Goal: Transaction & Acquisition: Purchase product/service

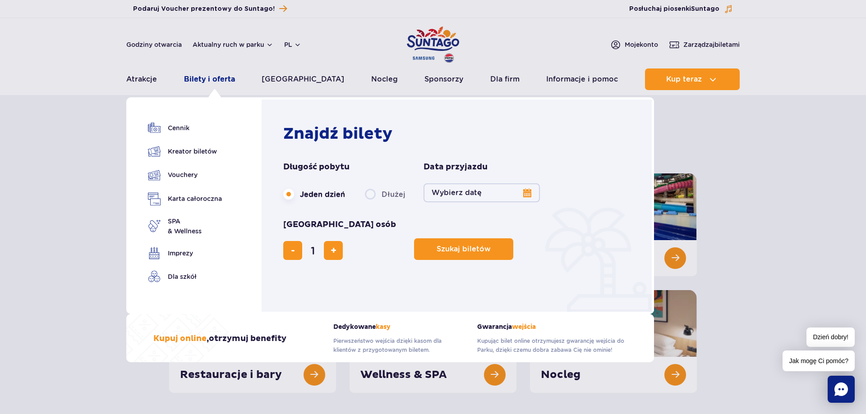
click at [215, 83] on link "Bilety i oferta" at bounding box center [209, 80] width 51 height 22
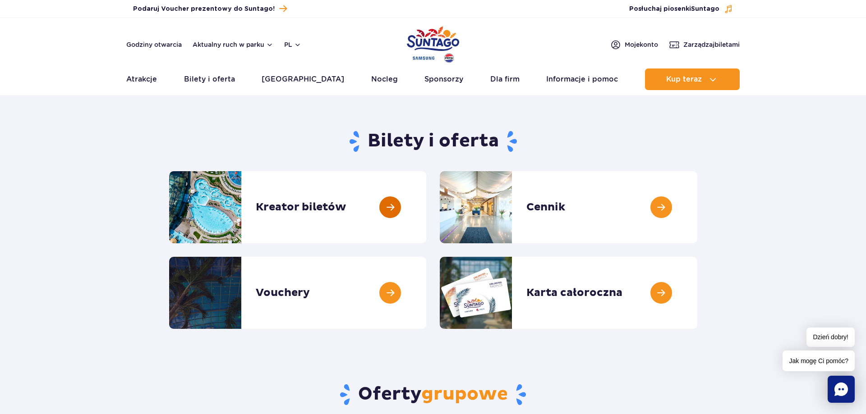
click at [426, 208] on link at bounding box center [426, 207] width 0 height 72
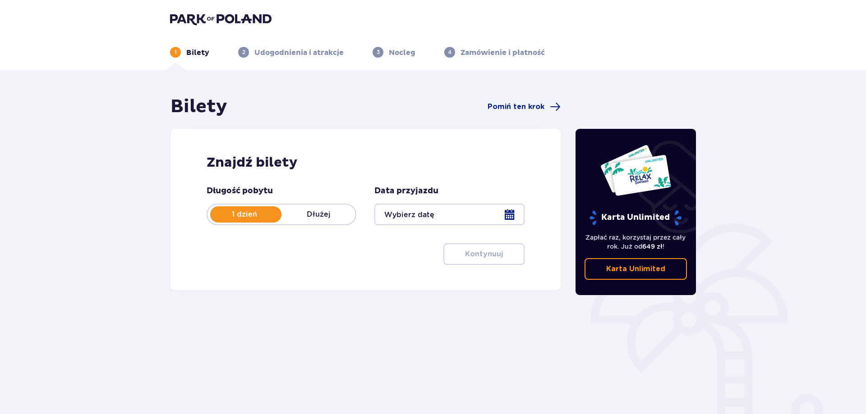
click at [431, 217] on div at bounding box center [449, 215] width 150 height 22
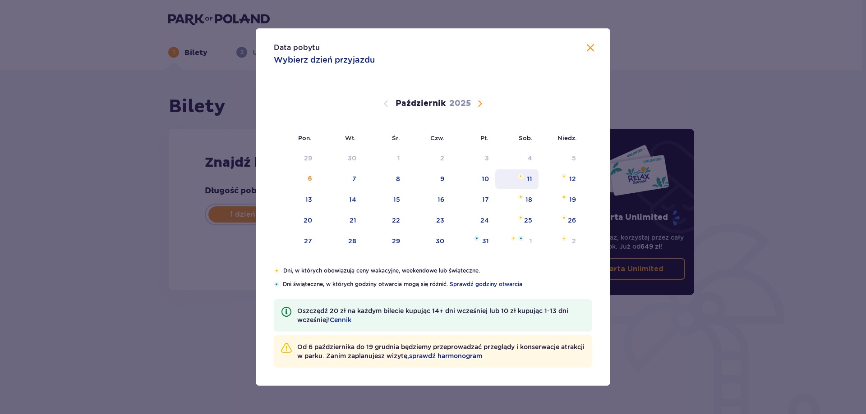
click at [527, 180] on div "11" at bounding box center [529, 178] width 5 height 9
type input "11.10.25"
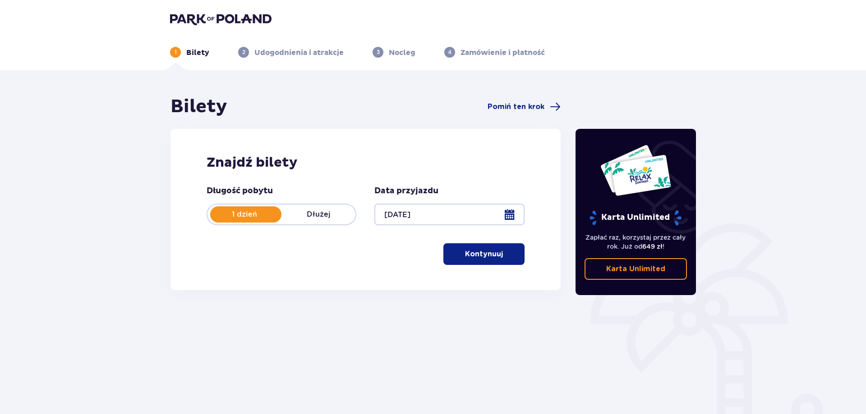
click at [478, 254] on p "Kontynuuj" at bounding box center [484, 254] width 38 height 10
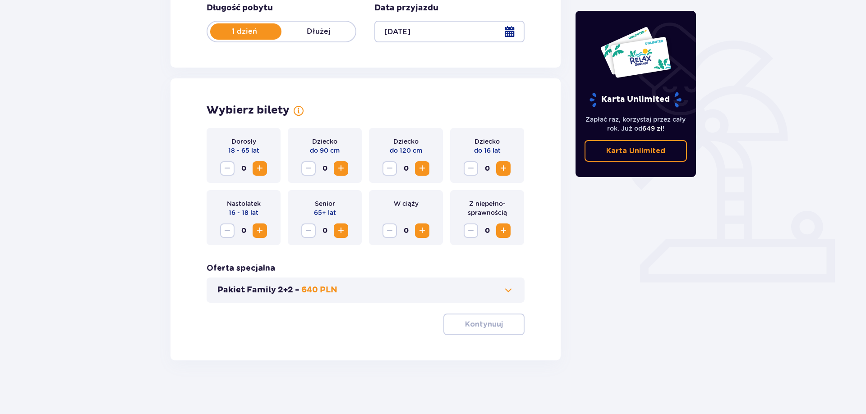
scroll to position [183, 0]
click at [258, 170] on span "Zwiększ" at bounding box center [259, 168] width 11 height 11
click at [499, 168] on span "Zwiększ" at bounding box center [503, 168] width 11 height 11
click at [486, 324] on p "Kontynuuj" at bounding box center [484, 324] width 38 height 10
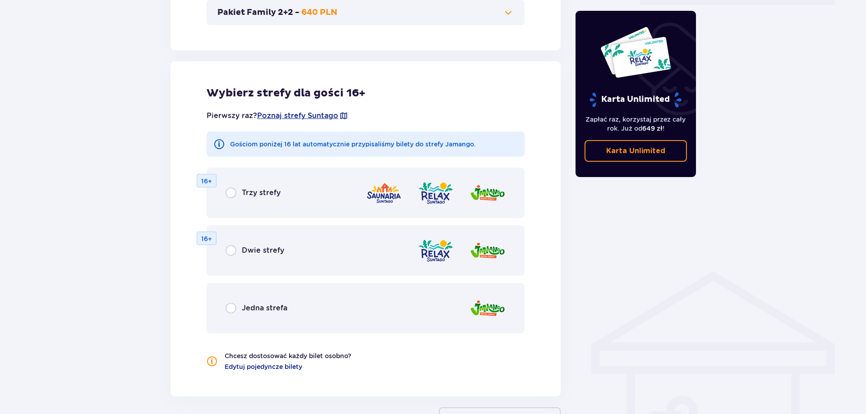
scroll to position [500, 0]
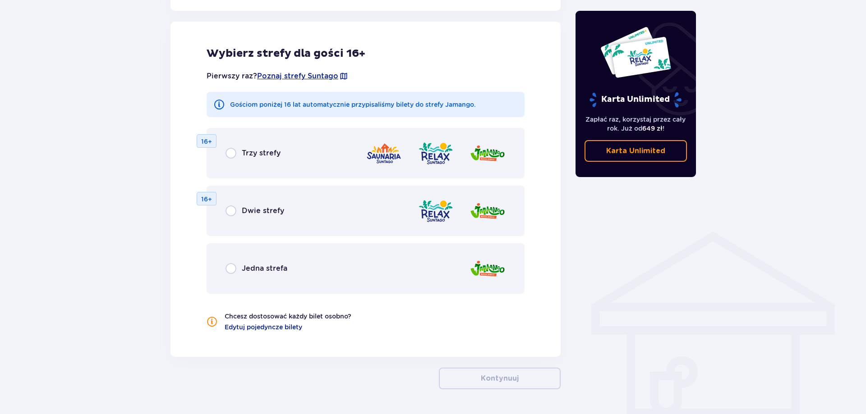
click at [229, 209] on input "radio" at bounding box center [230, 211] width 11 height 11
radio input "true"
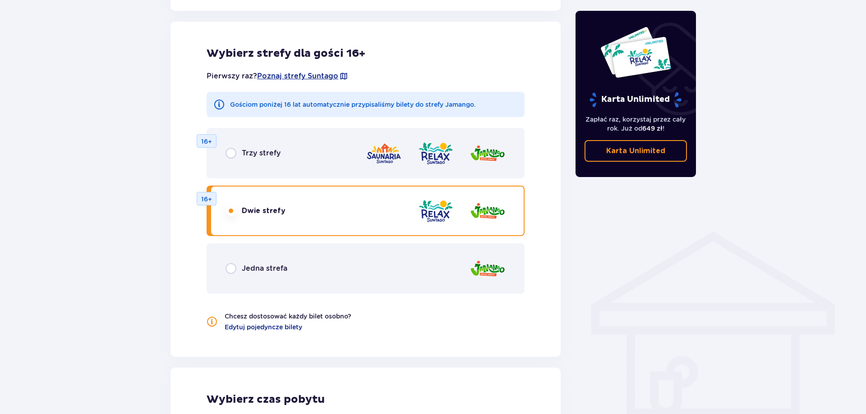
scroll to position [502, 0]
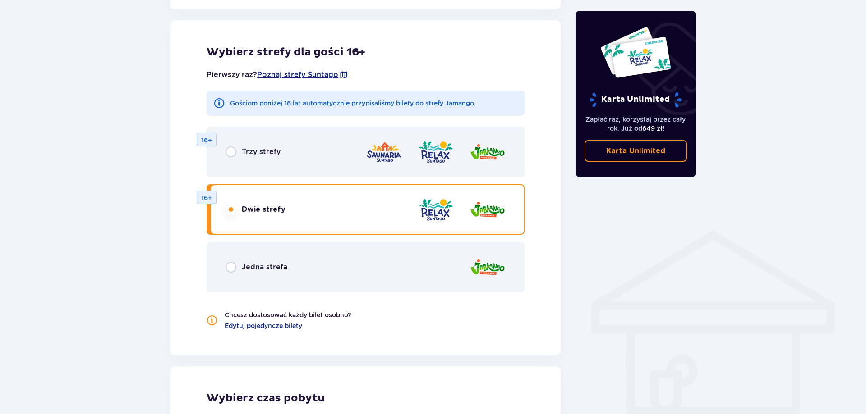
click at [229, 152] on input "radio" at bounding box center [230, 152] width 11 height 11
radio input "true"
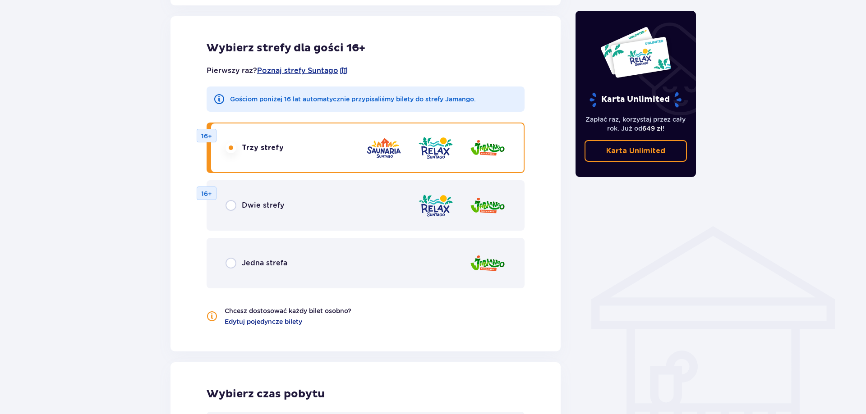
scroll to position [640, 0]
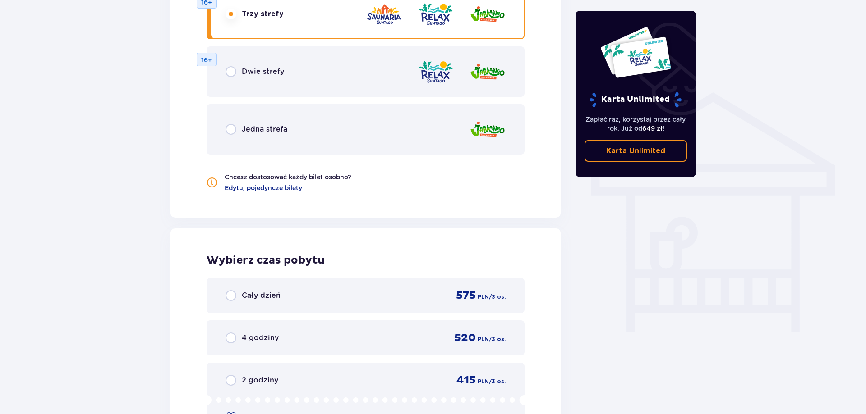
click at [229, 69] on input "radio" at bounding box center [230, 71] width 11 height 11
radio input "true"
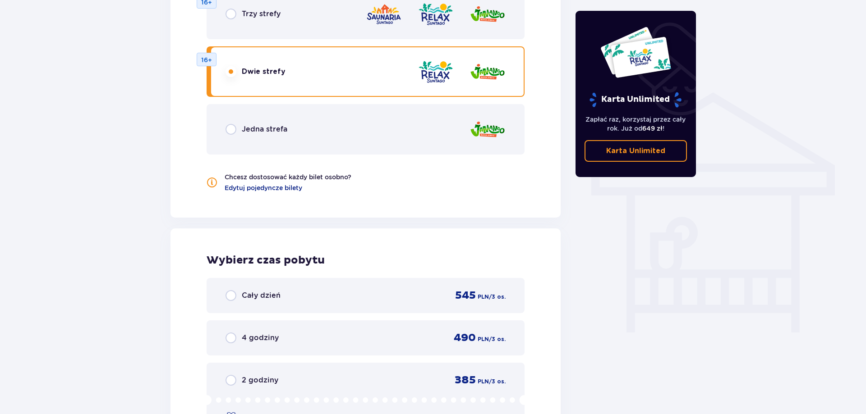
scroll to position [456, 0]
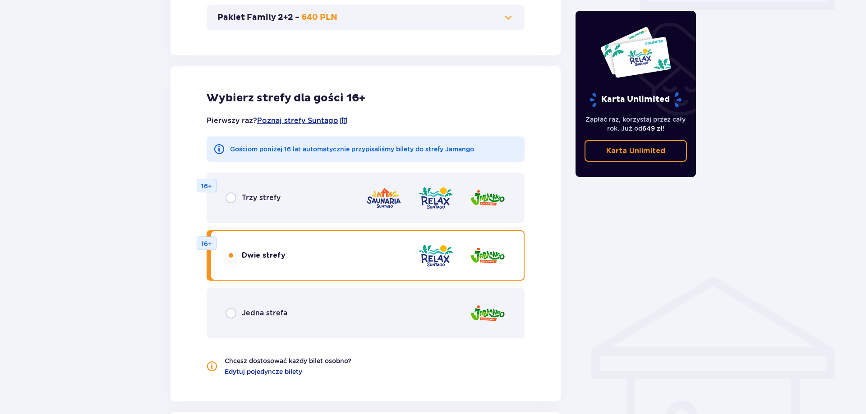
click at [233, 198] on input "radio" at bounding box center [230, 198] width 11 height 11
radio input "true"
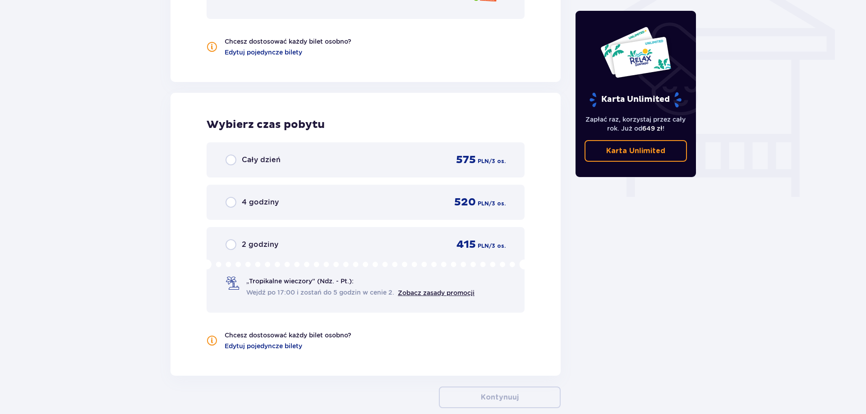
scroll to position [732, 0]
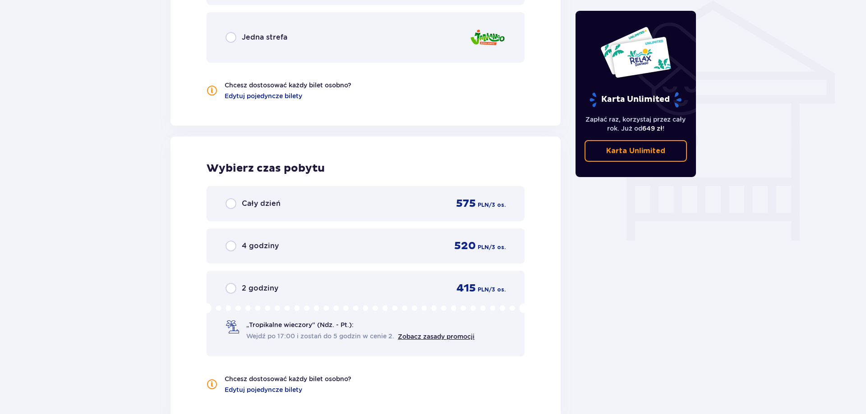
click at [228, 36] on input "radio" at bounding box center [230, 37] width 11 height 11
radio input "true"
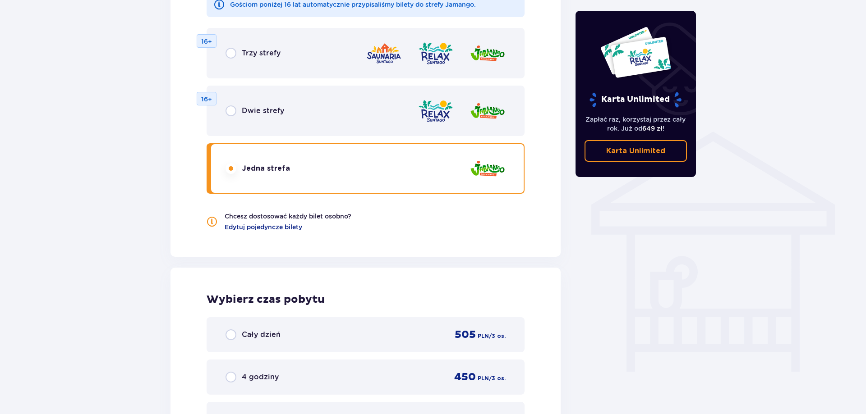
scroll to position [594, 0]
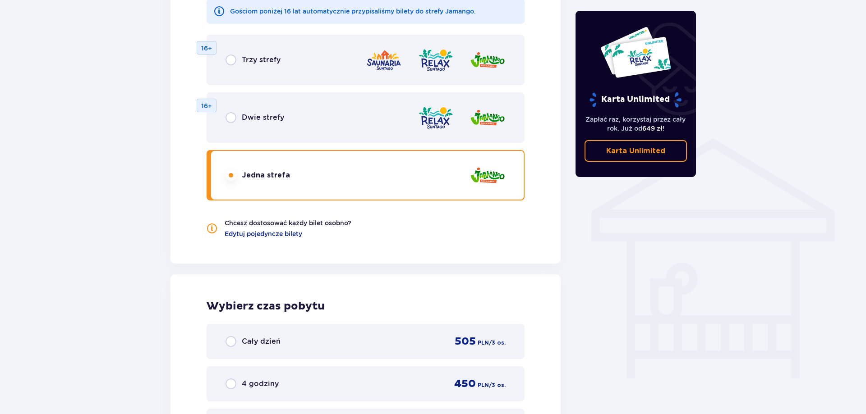
click at [228, 117] on input "radio" at bounding box center [230, 117] width 11 height 11
radio input "true"
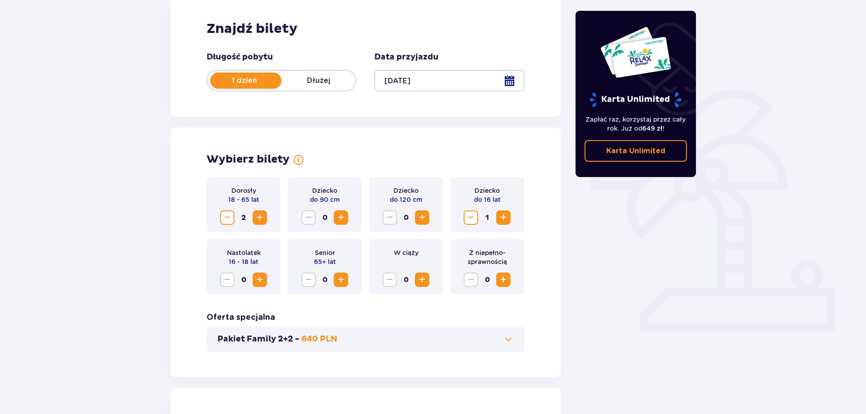
scroll to position [0, 0]
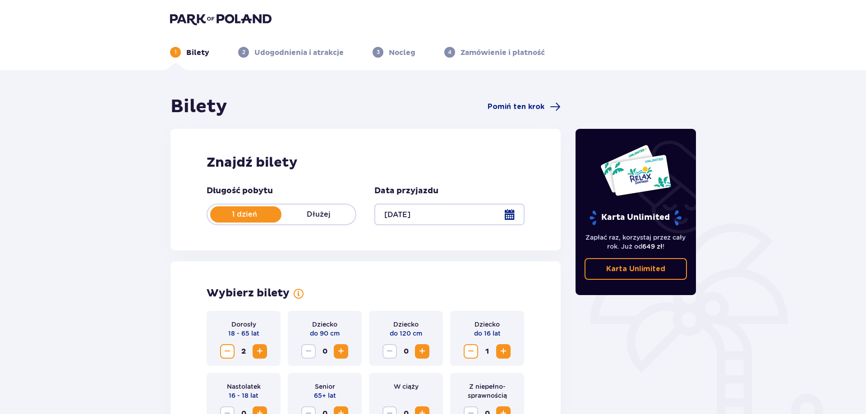
click at [191, 17] on img at bounding box center [220, 19] width 101 height 13
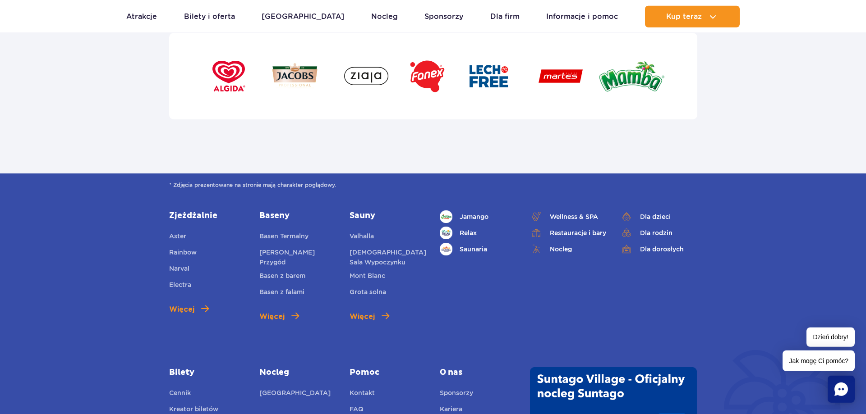
scroll to position [3173, 0]
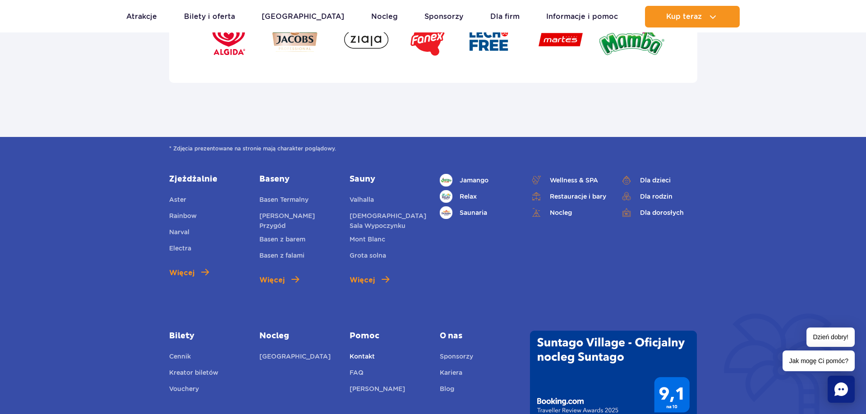
click at [357, 352] on link "Kontakt" at bounding box center [361, 358] width 25 height 13
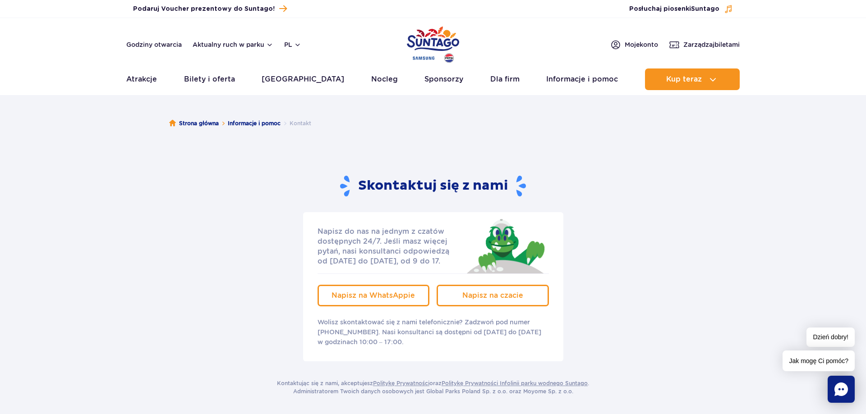
click at [430, 37] on img "Park of Poland" at bounding box center [433, 44] width 52 height 41
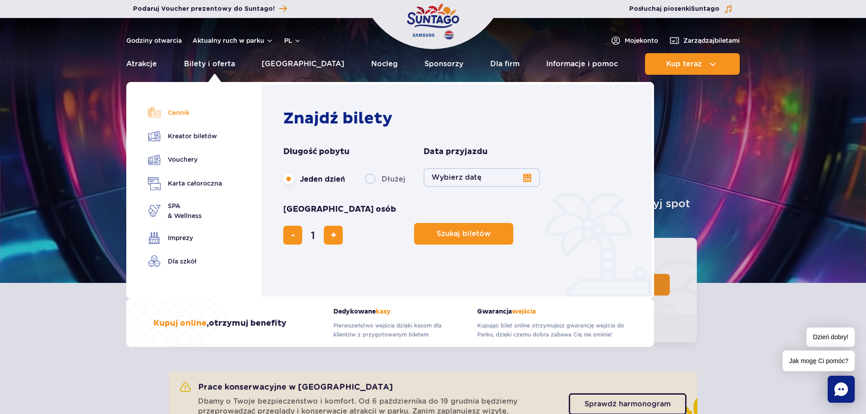
click at [176, 111] on link "Cennik" at bounding box center [185, 112] width 74 height 13
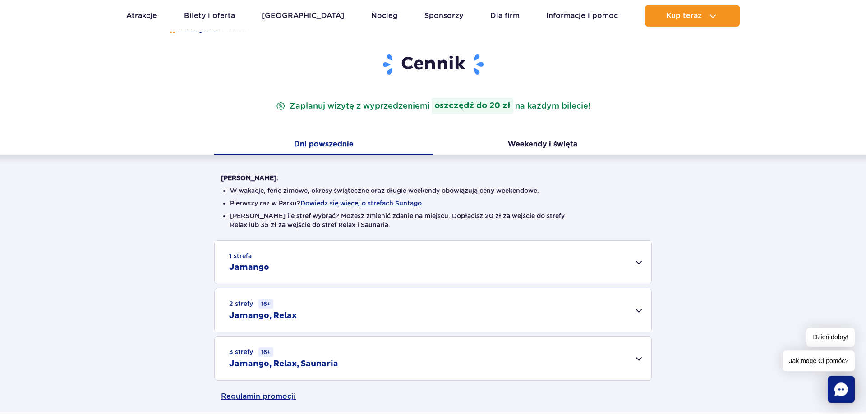
scroll to position [138, 0]
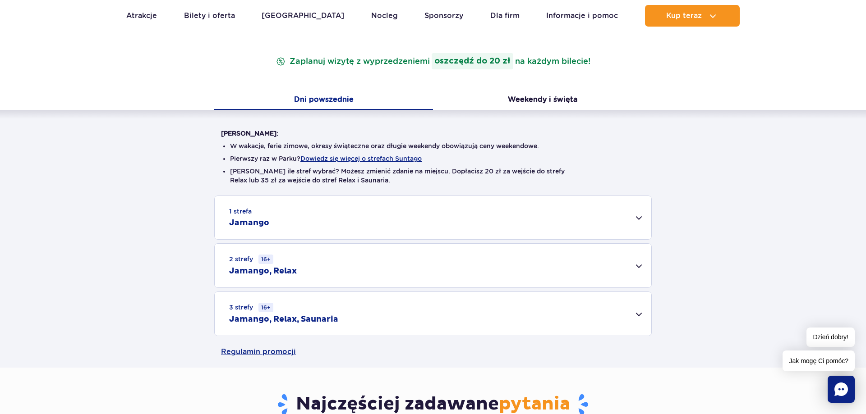
click at [642, 267] on div "2 strefy 16+ Jamango, Relax" at bounding box center [433, 266] width 436 height 44
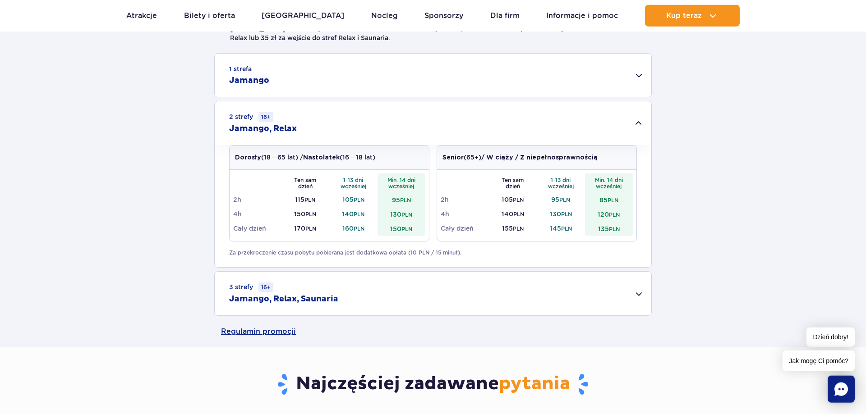
scroll to position [322, 0]
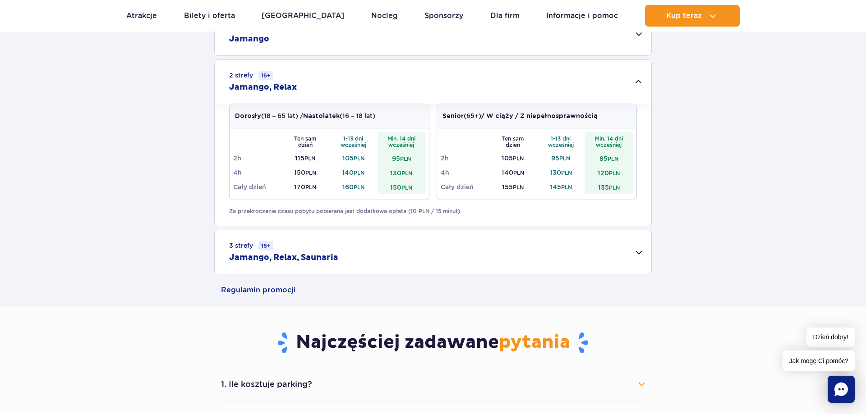
click at [642, 252] on div "3 strefy 16+ Jamango, Relax, Saunaria" at bounding box center [433, 252] width 436 height 44
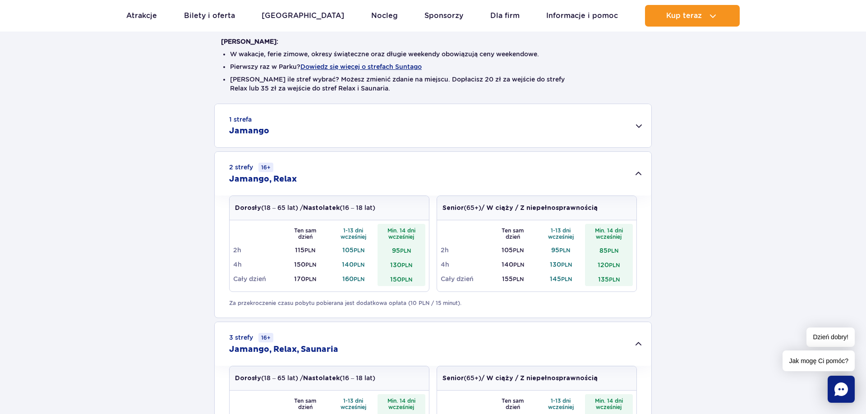
scroll to position [92, 0]
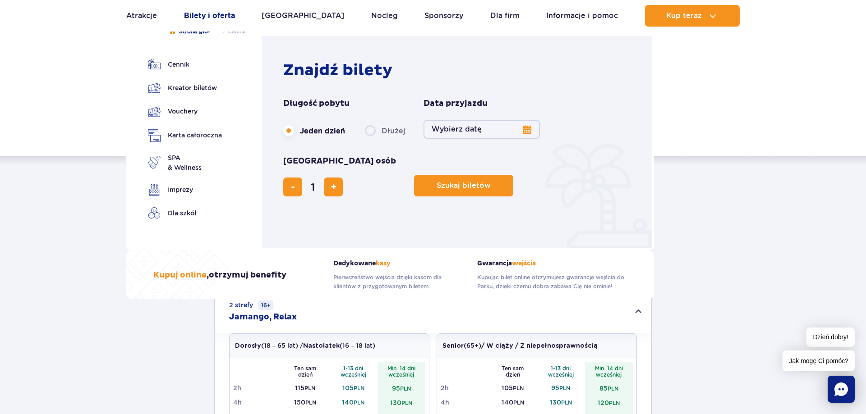
click at [218, 14] on link "Bilety i oferta" at bounding box center [209, 16] width 51 height 22
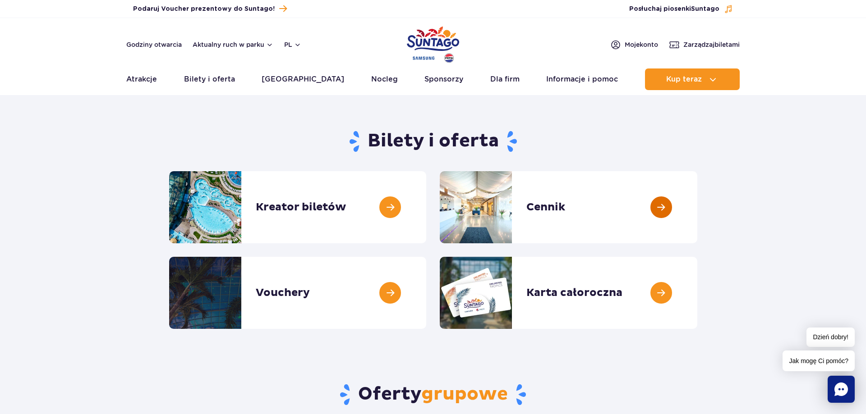
click at [697, 206] on link at bounding box center [697, 207] width 0 height 72
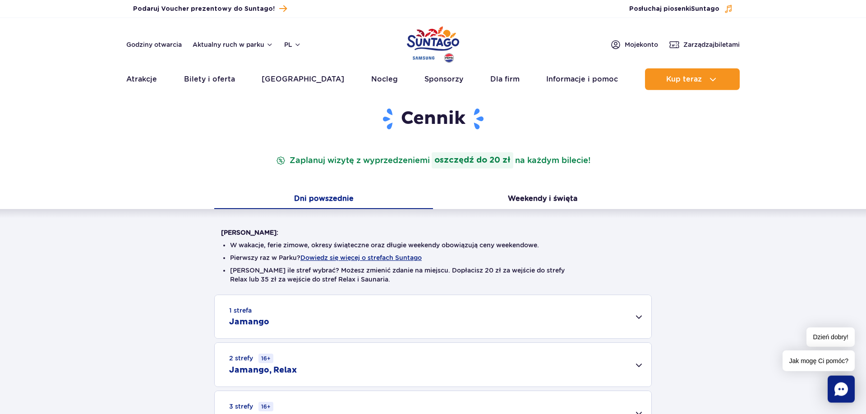
scroll to position [92, 0]
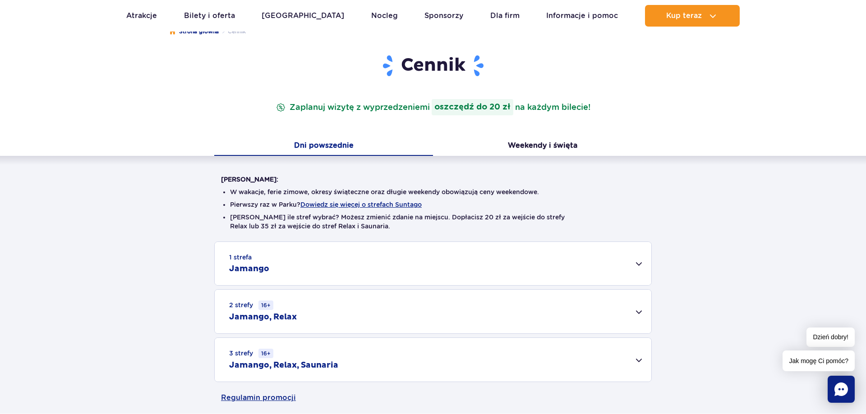
click at [636, 266] on div "1 strefa Jamango" at bounding box center [433, 263] width 436 height 43
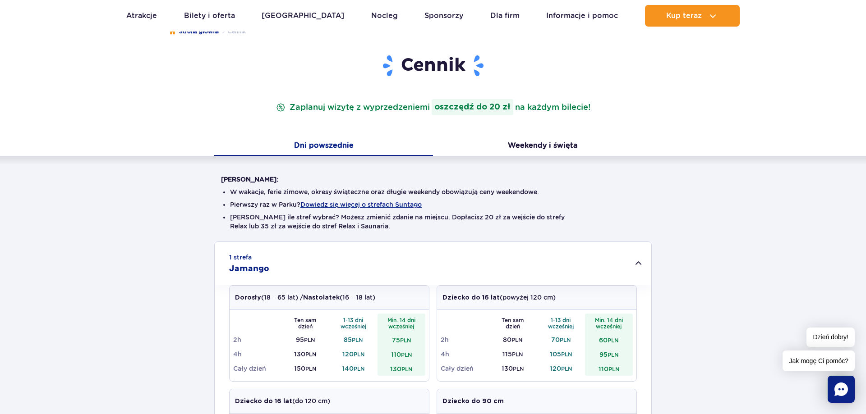
scroll to position [0, 0]
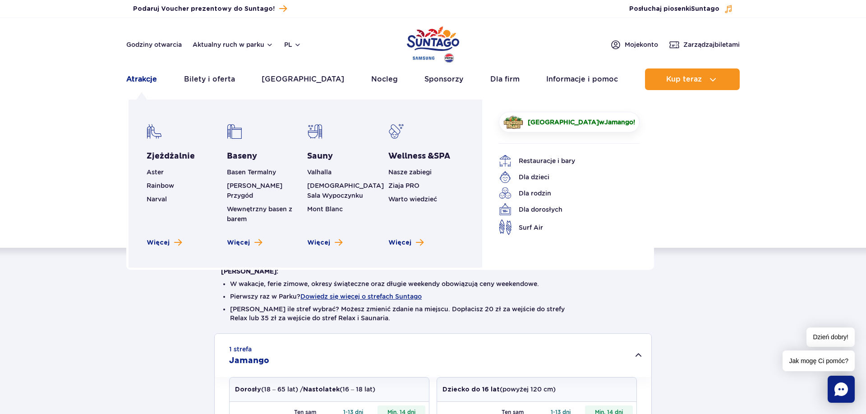
click at [138, 82] on link "Atrakcje" at bounding box center [141, 80] width 31 height 22
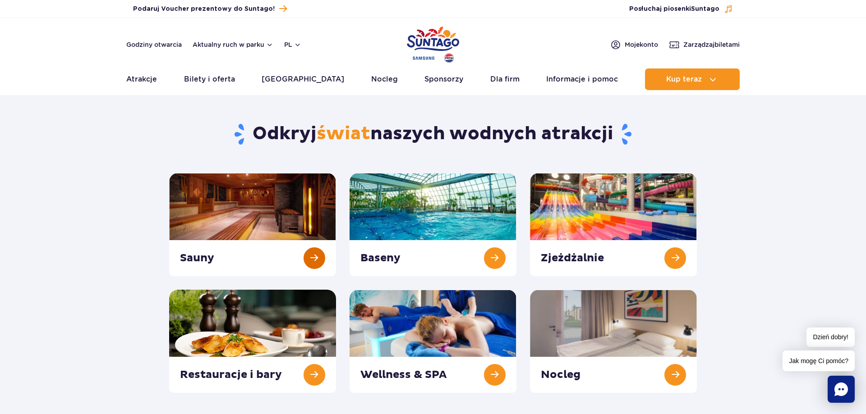
click at [315, 255] on link at bounding box center [252, 224] width 167 height 103
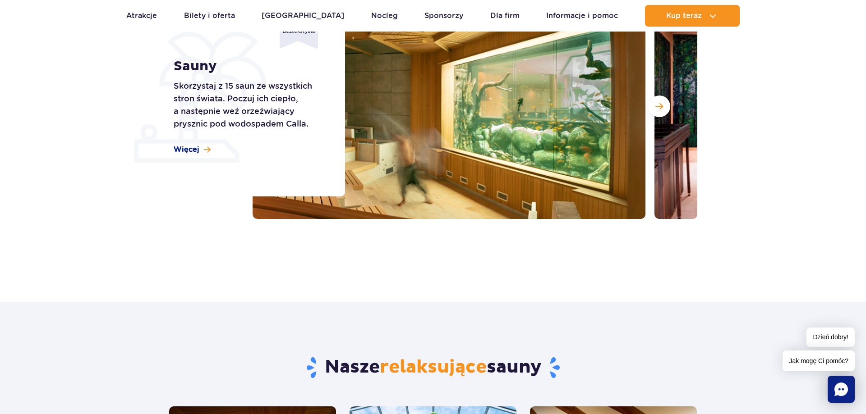
scroll to position [184, 0]
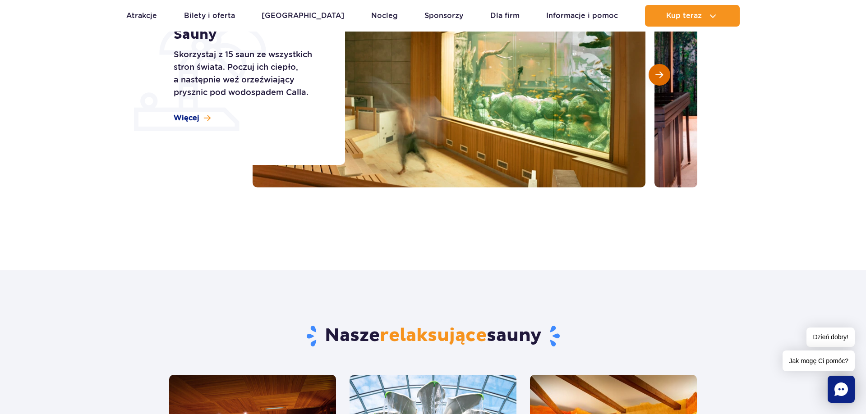
click at [660, 73] on span "Następny slajd" at bounding box center [659, 75] width 8 height 8
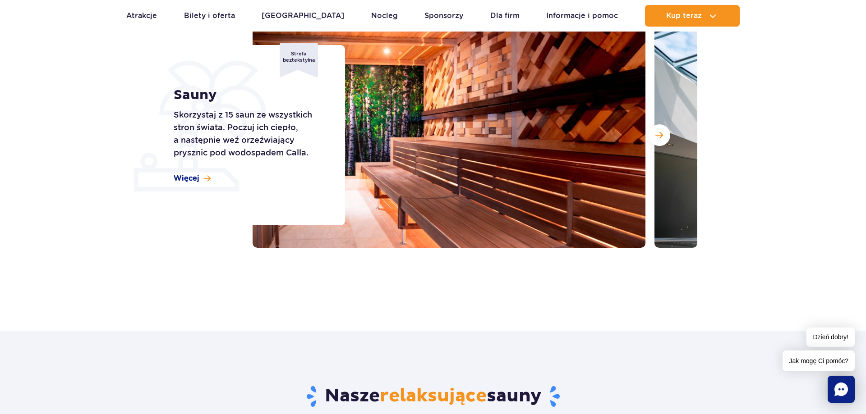
scroll to position [46, 0]
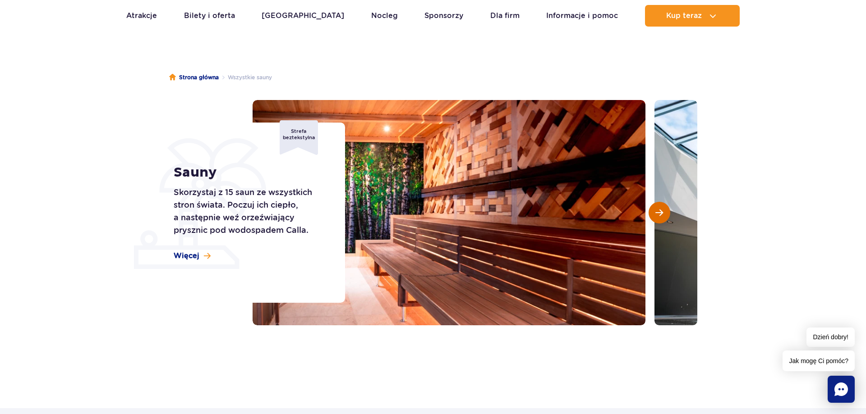
click at [664, 210] on button "Następny slajd" at bounding box center [659, 213] width 22 height 22
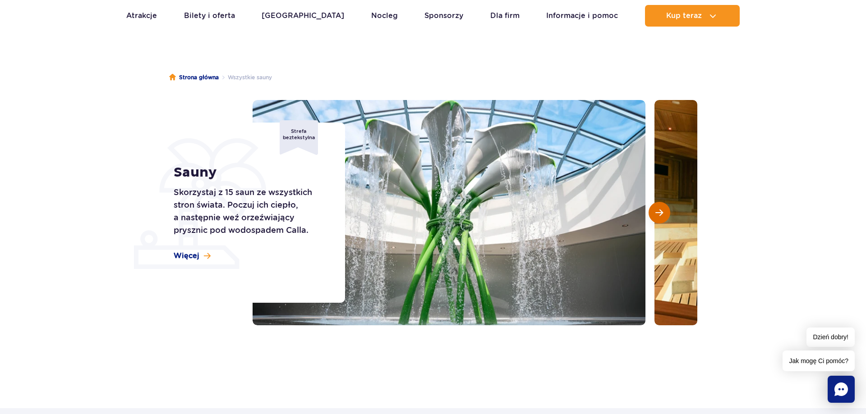
click at [663, 212] on button "Następny slajd" at bounding box center [659, 213] width 22 height 22
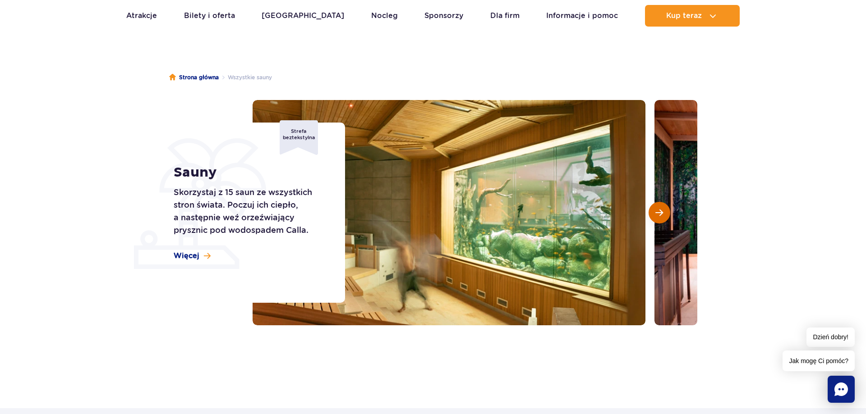
click at [663, 212] on button "Następny slajd" at bounding box center [659, 213] width 22 height 22
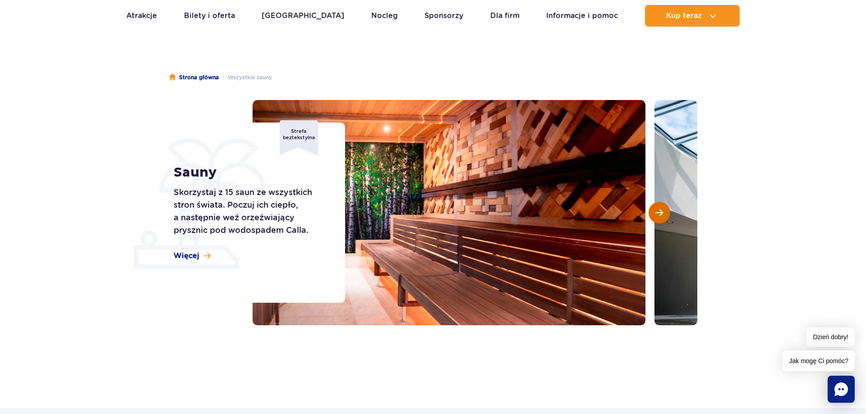
click at [663, 212] on button "Następny slajd" at bounding box center [659, 213] width 22 height 22
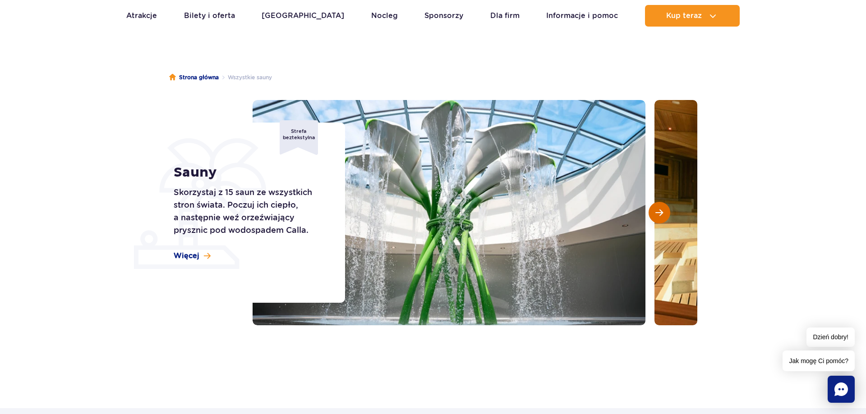
click at [663, 212] on button "Następny slajd" at bounding box center [659, 213] width 22 height 22
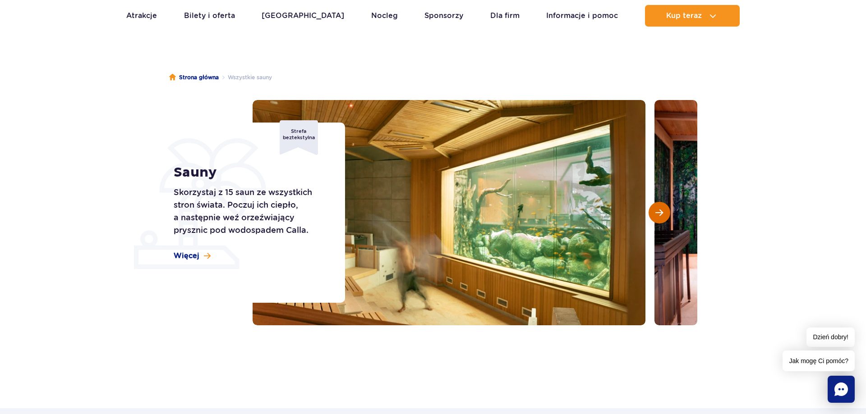
click at [663, 212] on button "Następny slajd" at bounding box center [659, 213] width 22 height 22
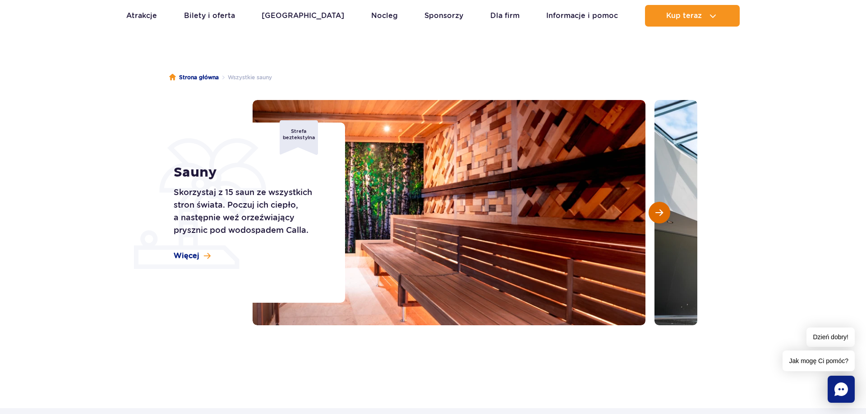
click at [663, 212] on button "Następny slajd" at bounding box center [659, 213] width 22 height 22
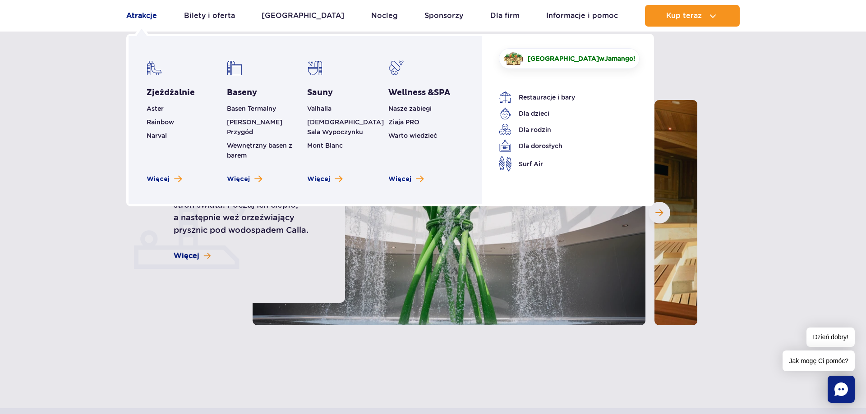
click at [138, 16] on link "Atrakcje" at bounding box center [141, 16] width 31 height 22
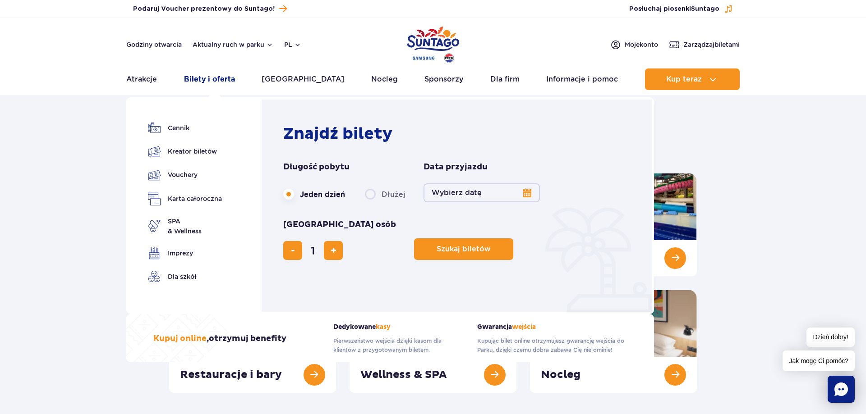
click at [211, 80] on link "Bilety i oferta" at bounding box center [209, 80] width 51 height 22
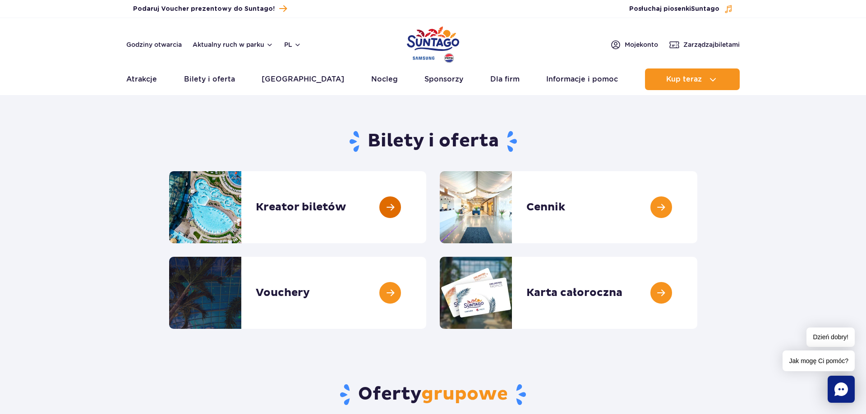
click at [426, 206] on link at bounding box center [426, 207] width 0 height 72
click at [142, 78] on link "Atrakcje" at bounding box center [141, 80] width 31 height 22
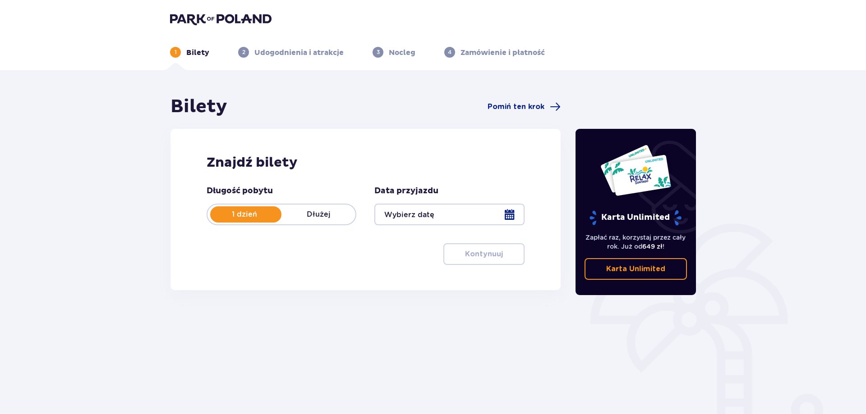
click at [508, 217] on div at bounding box center [449, 215] width 150 height 22
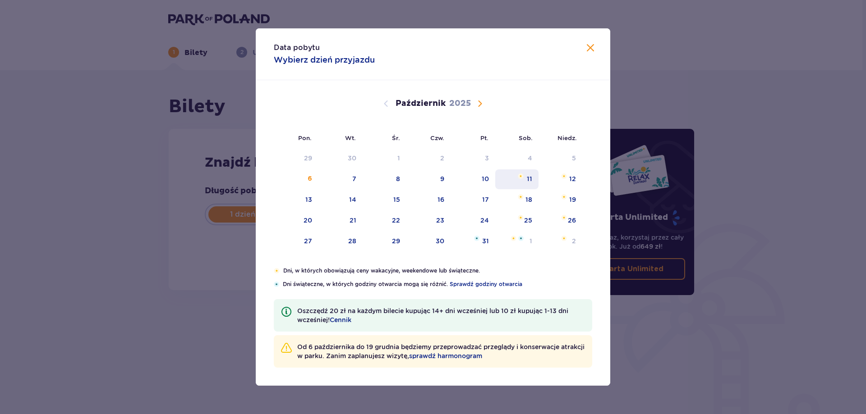
click at [529, 174] on div "11" at bounding box center [529, 178] width 5 height 9
type input "11.10.25"
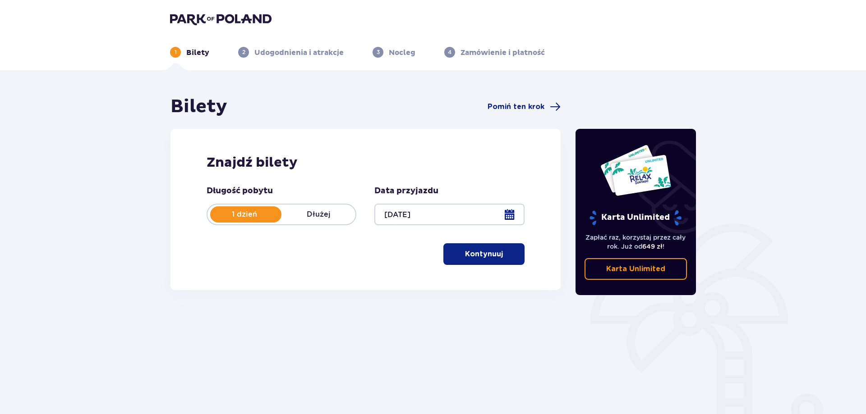
click at [483, 259] on p "Kontynuuj" at bounding box center [484, 254] width 38 height 10
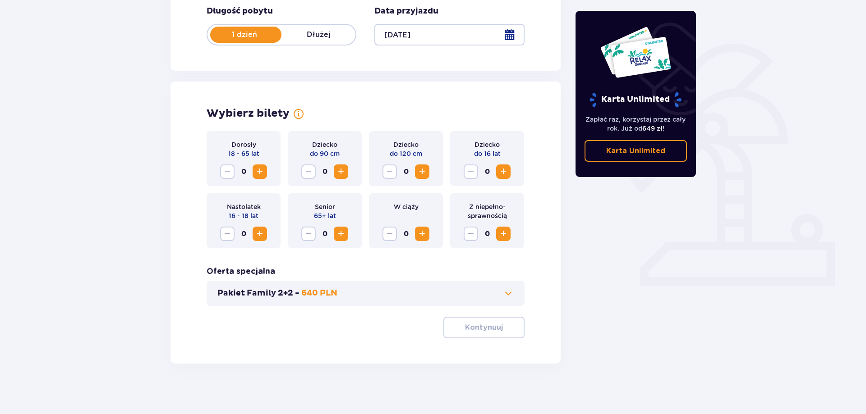
scroll to position [183, 0]
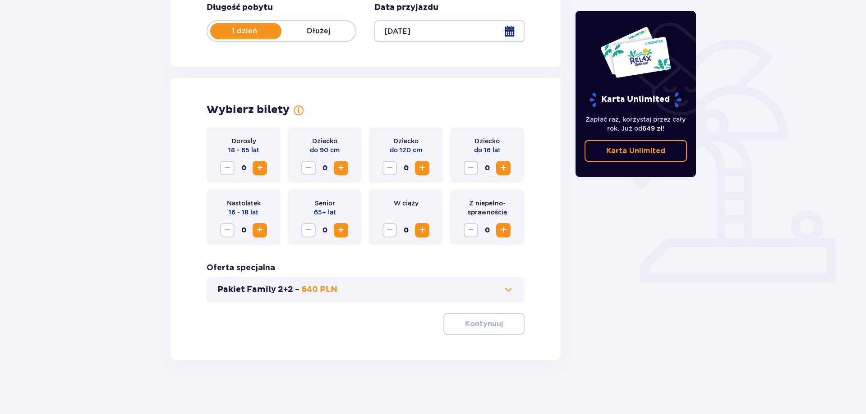
click at [258, 168] on span "Zwiększ" at bounding box center [259, 168] width 11 height 11
click at [504, 168] on span "Zwiększ" at bounding box center [503, 168] width 11 height 11
click at [478, 326] on p "Kontynuuj" at bounding box center [484, 324] width 38 height 10
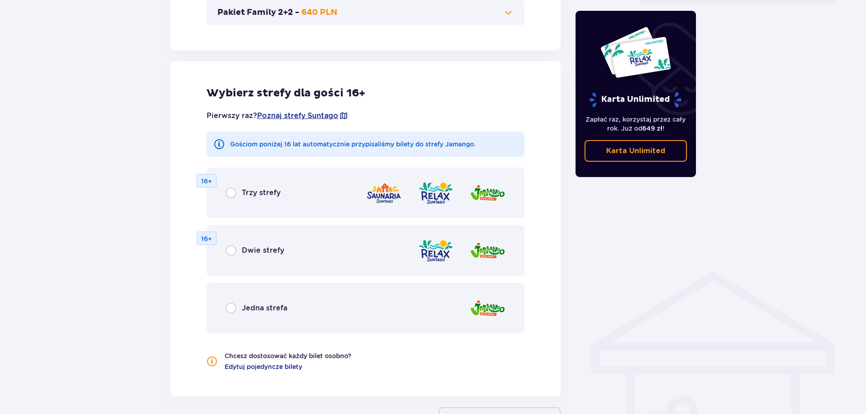
scroll to position [500, 0]
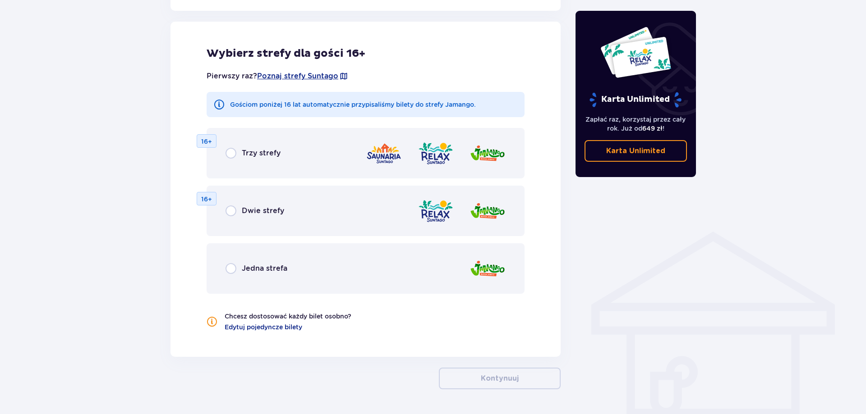
click at [227, 152] on input "radio" at bounding box center [230, 153] width 11 height 11
radio input "true"
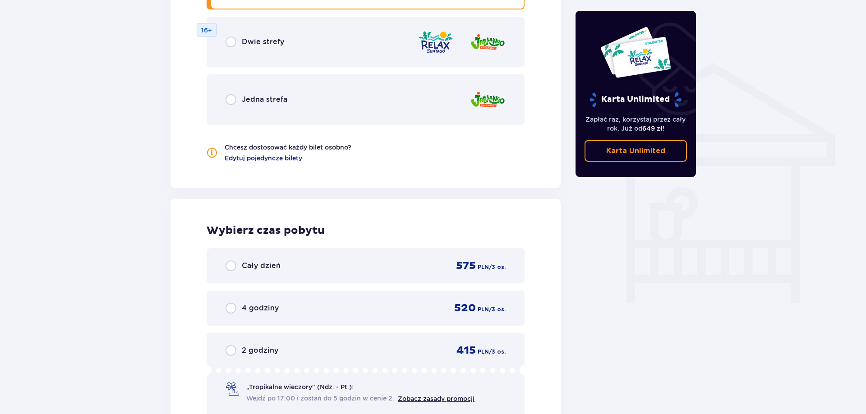
scroll to position [594, 0]
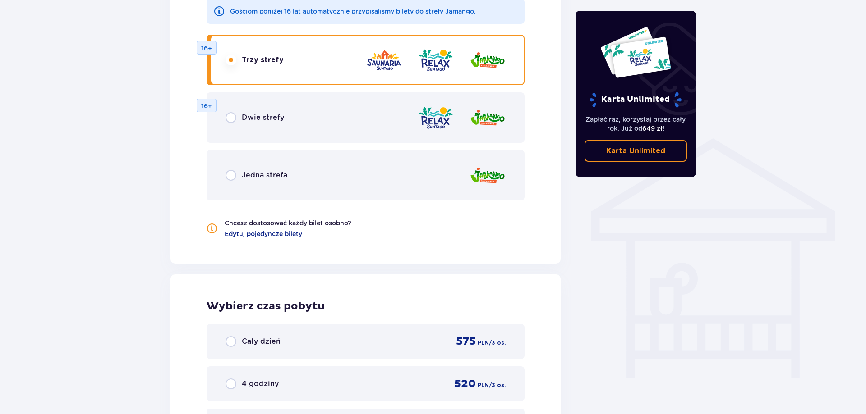
click at [231, 117] on input "radio" at bounding box center [230, 117] width 11 height 11
radio input "true"
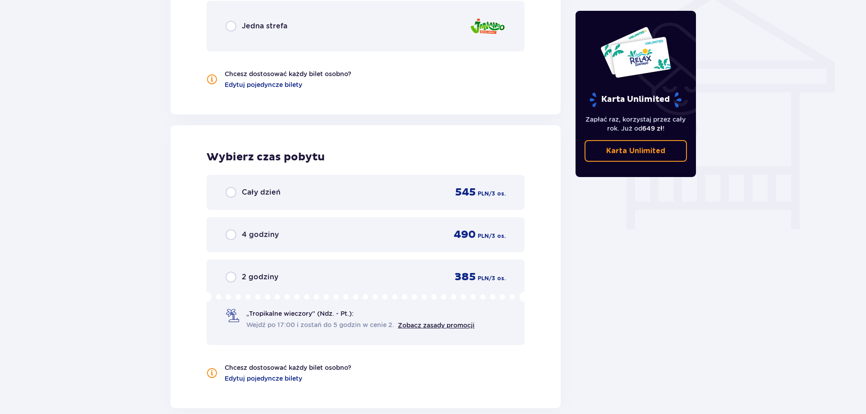
scroll to position [686, 0]
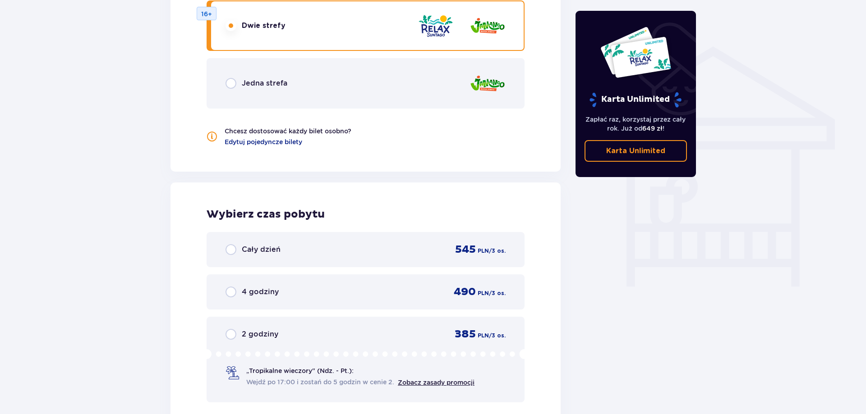
click at [230, 85] on input "radio" at bounding box center [230, 83] width 11 height 11
radio input "true"
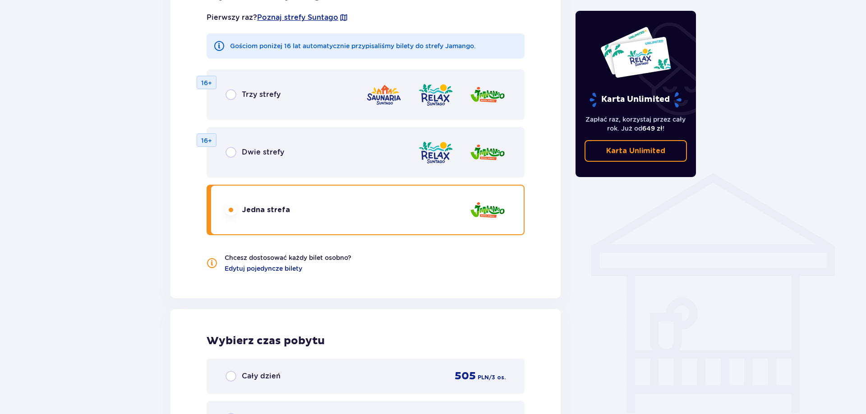
scroll to position [456, 0]
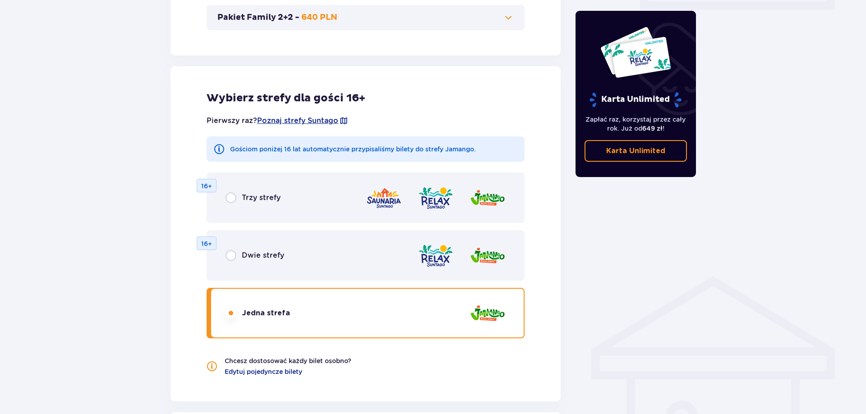
click at [233, 201] on input "radio" at bounding box center [230, 198] width 11 height 11
radio input "true"
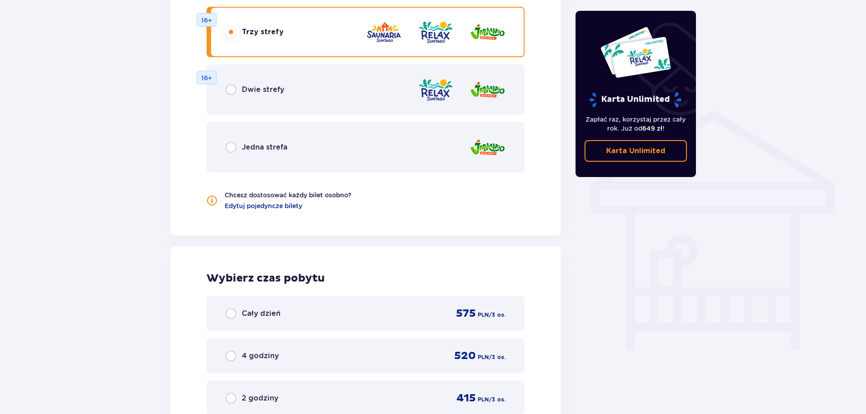
scroll to position [626, 0]
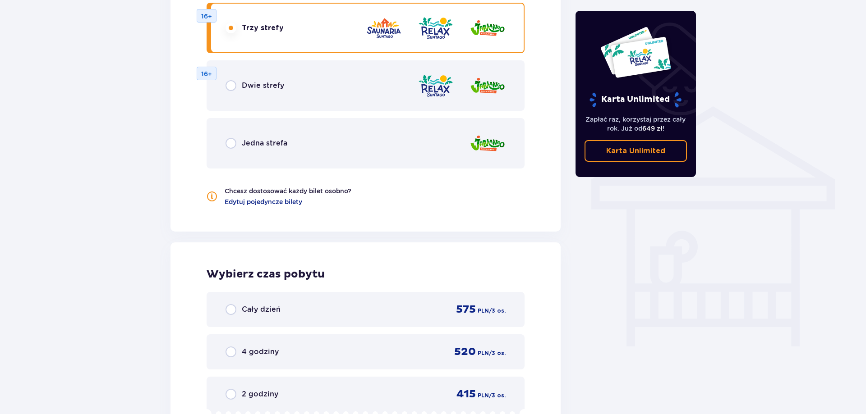
click at [230, 143] on input "radio" at bounding box center [230, 143] width 11 height 11
radio input "true"
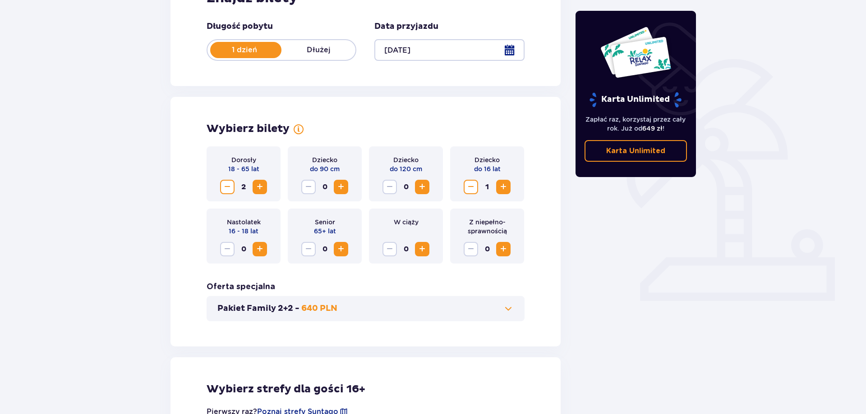
scroll to position [0, 0]
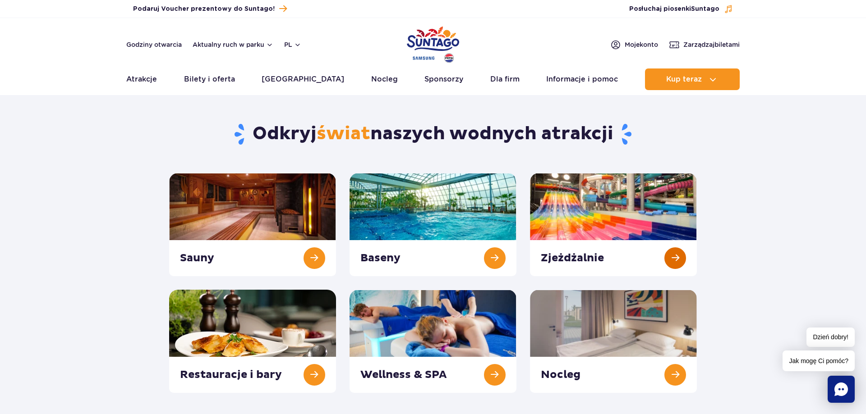
click at [592, 220] on link at bounding box center [613, 224] width 167 height 103
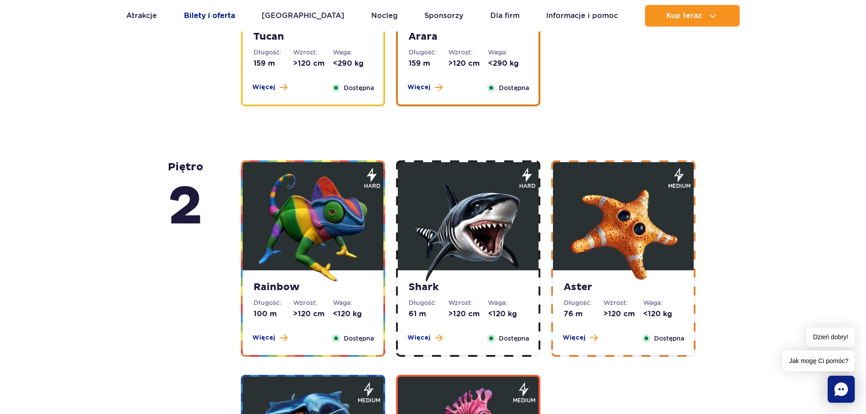
scroll to position [1242, 0]
